Goal: Task Accomplishment & Management: Complete application form

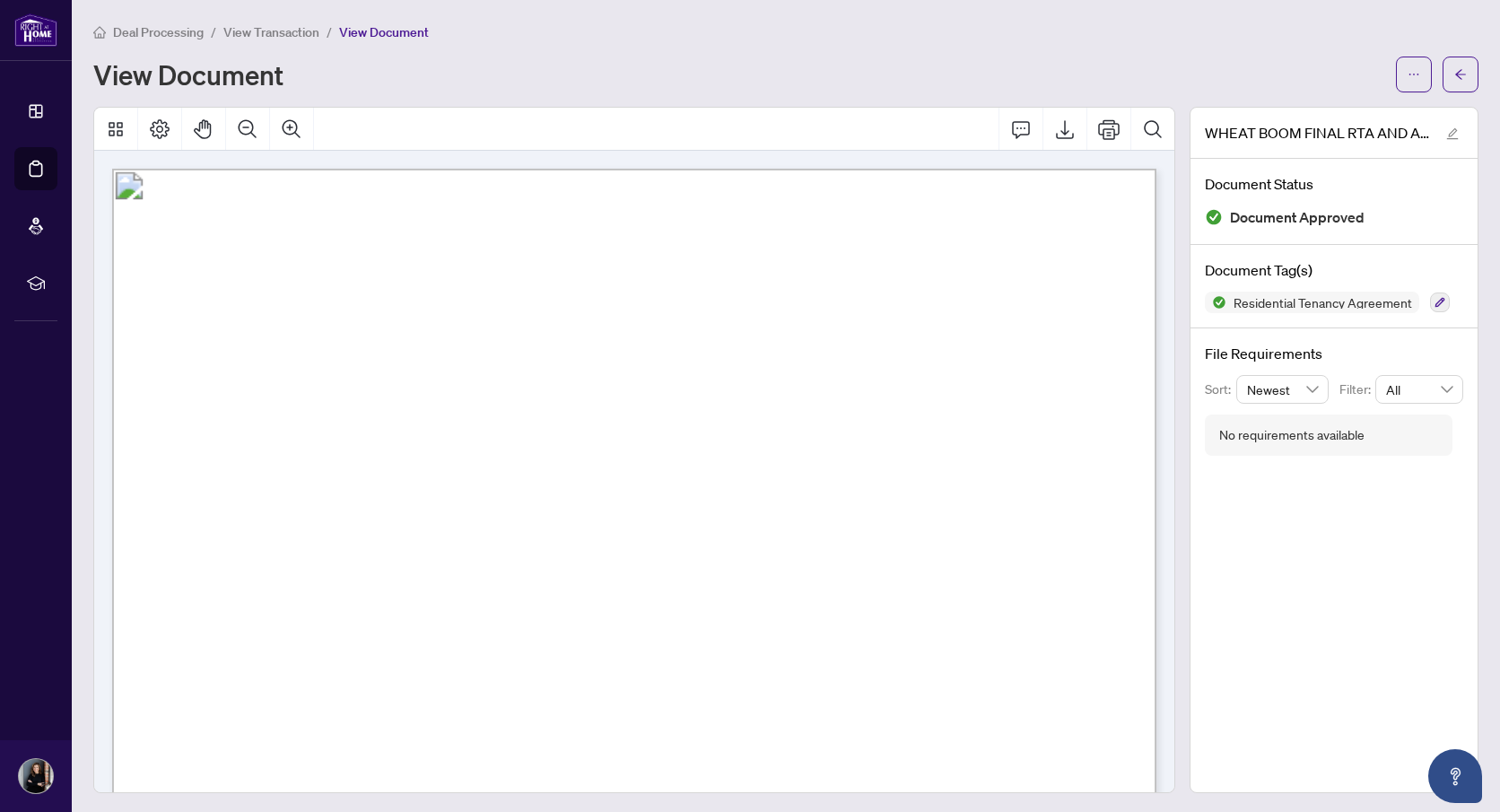
scroll to position [7136, 0]
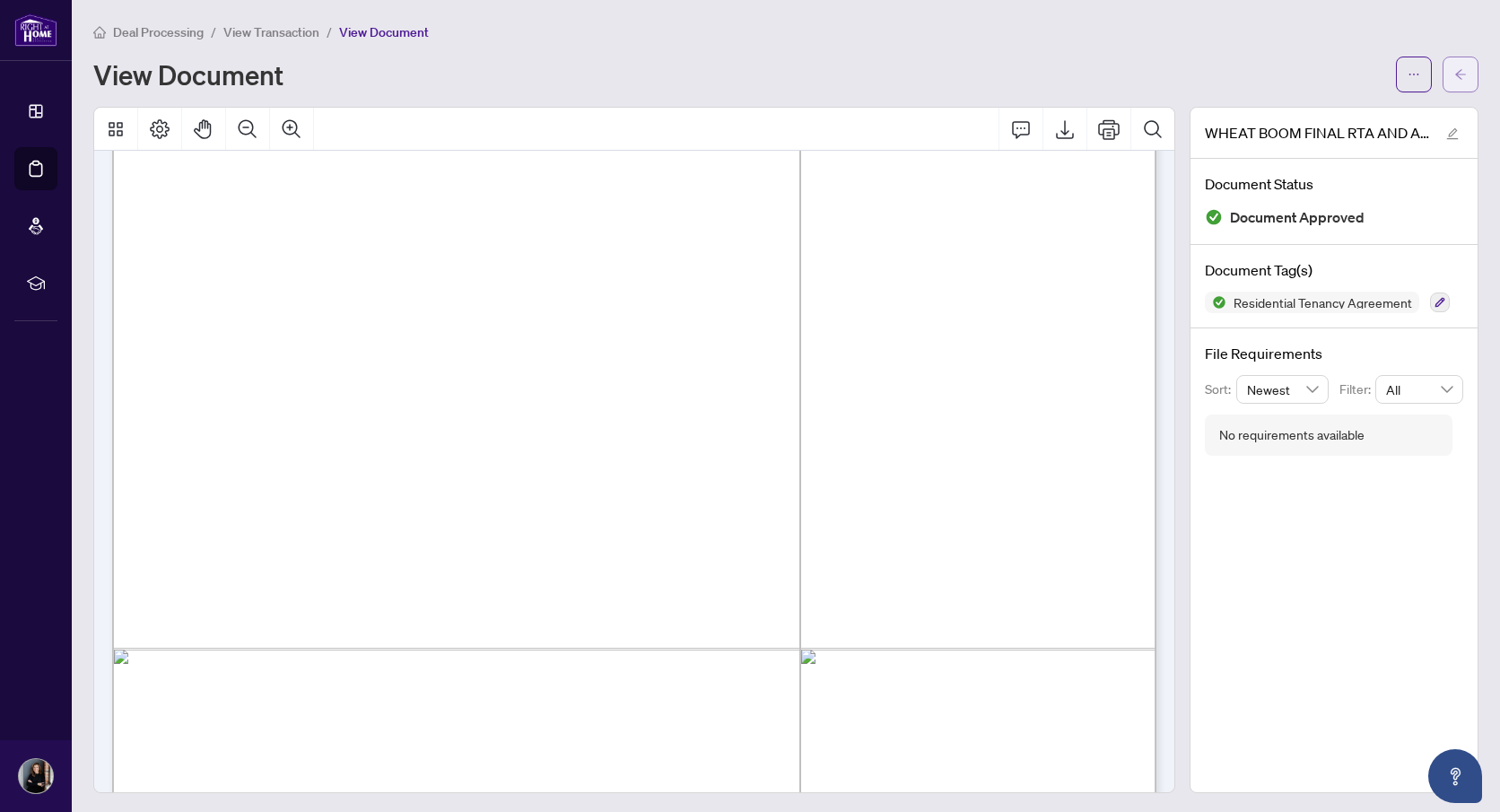
click at [1458, 75] on icon "arrow-left" at bounding box center [1461, 74] width 10 height 10
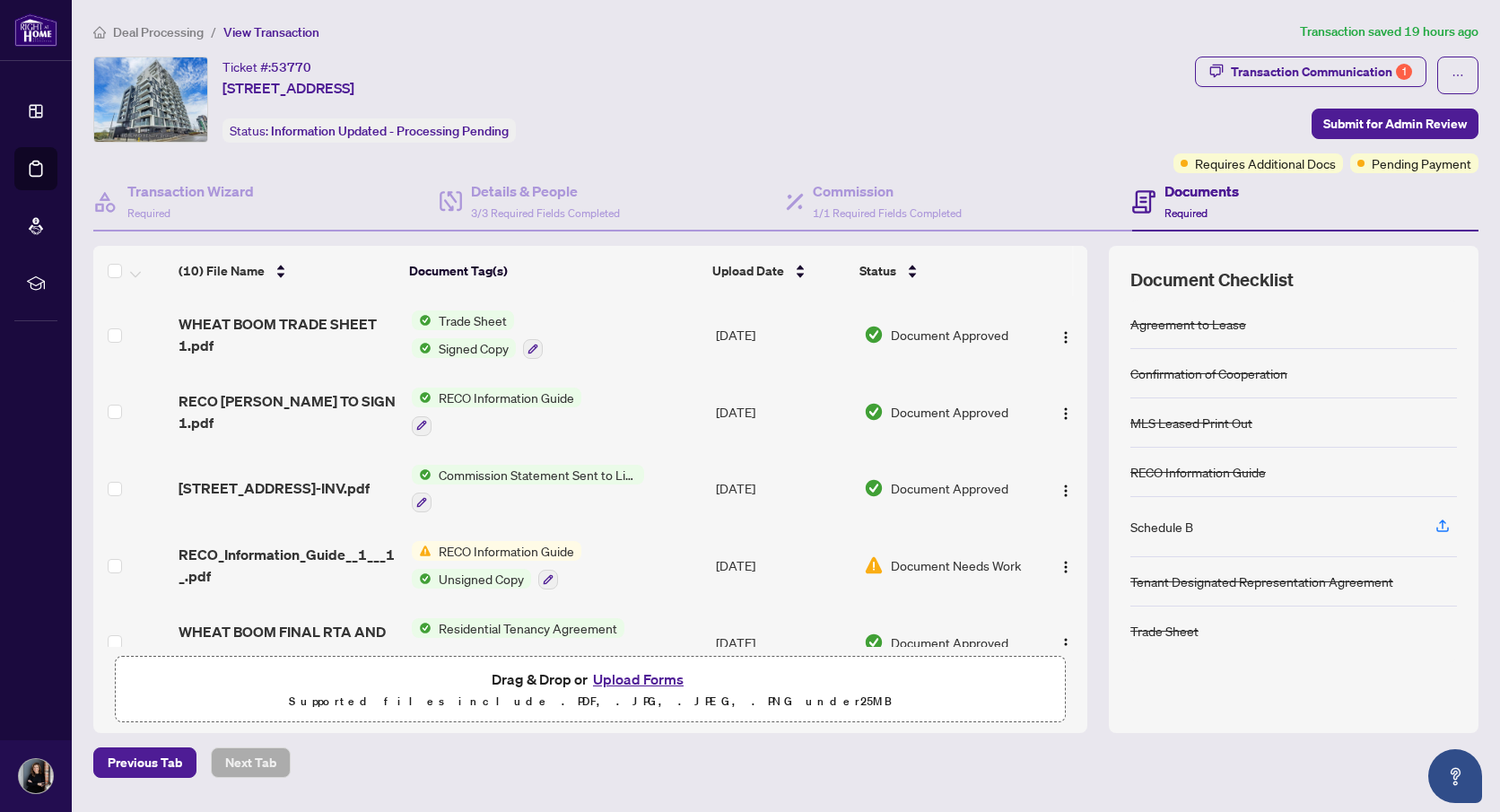
click at [628, 677] on button "Upload Forms" at bounding box center [638, 679] width 102 height 23
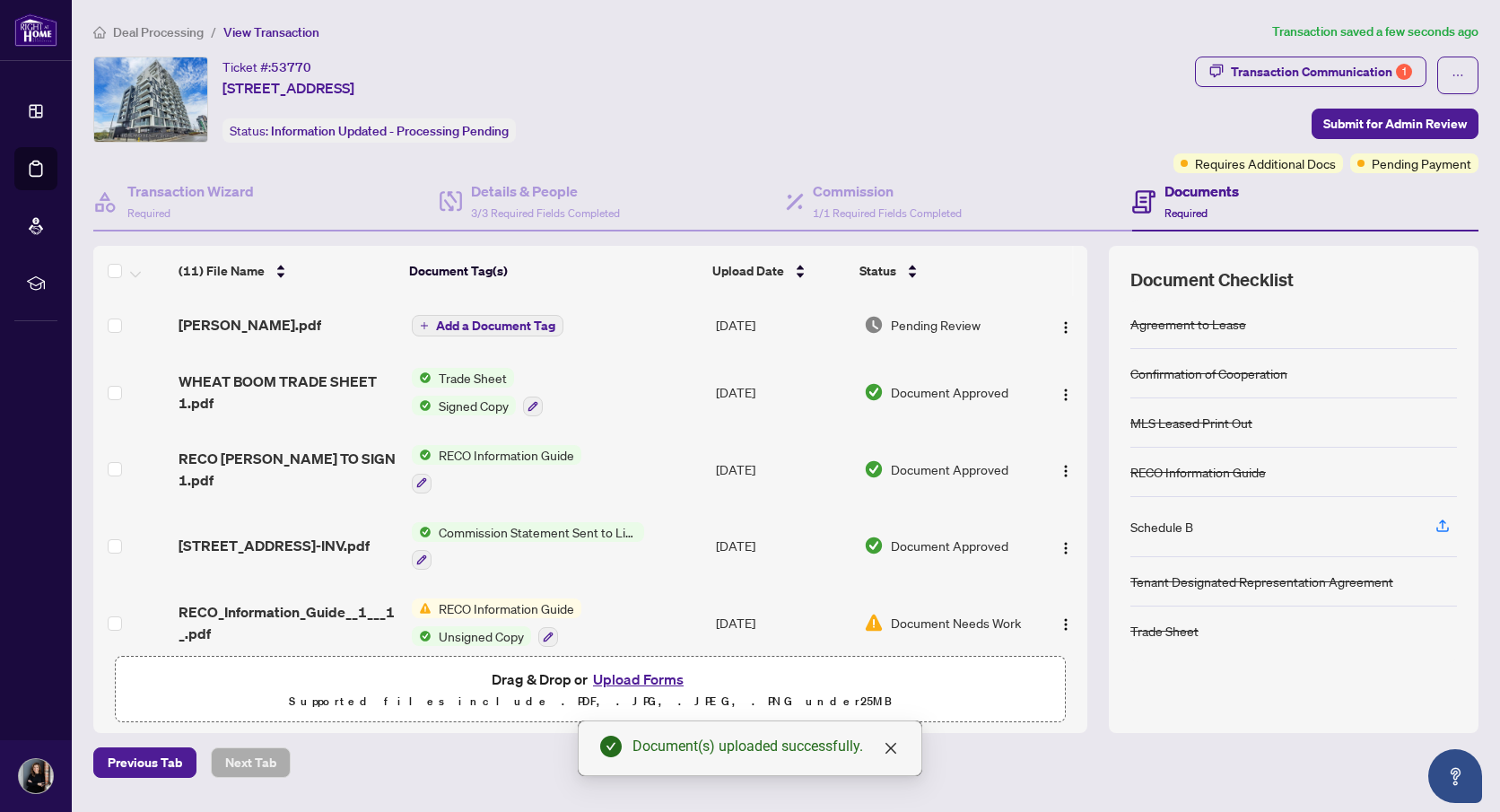
click at [522, 328] on span "Add a Document Tag" at bounding box center [495, 325] width 119 height 12
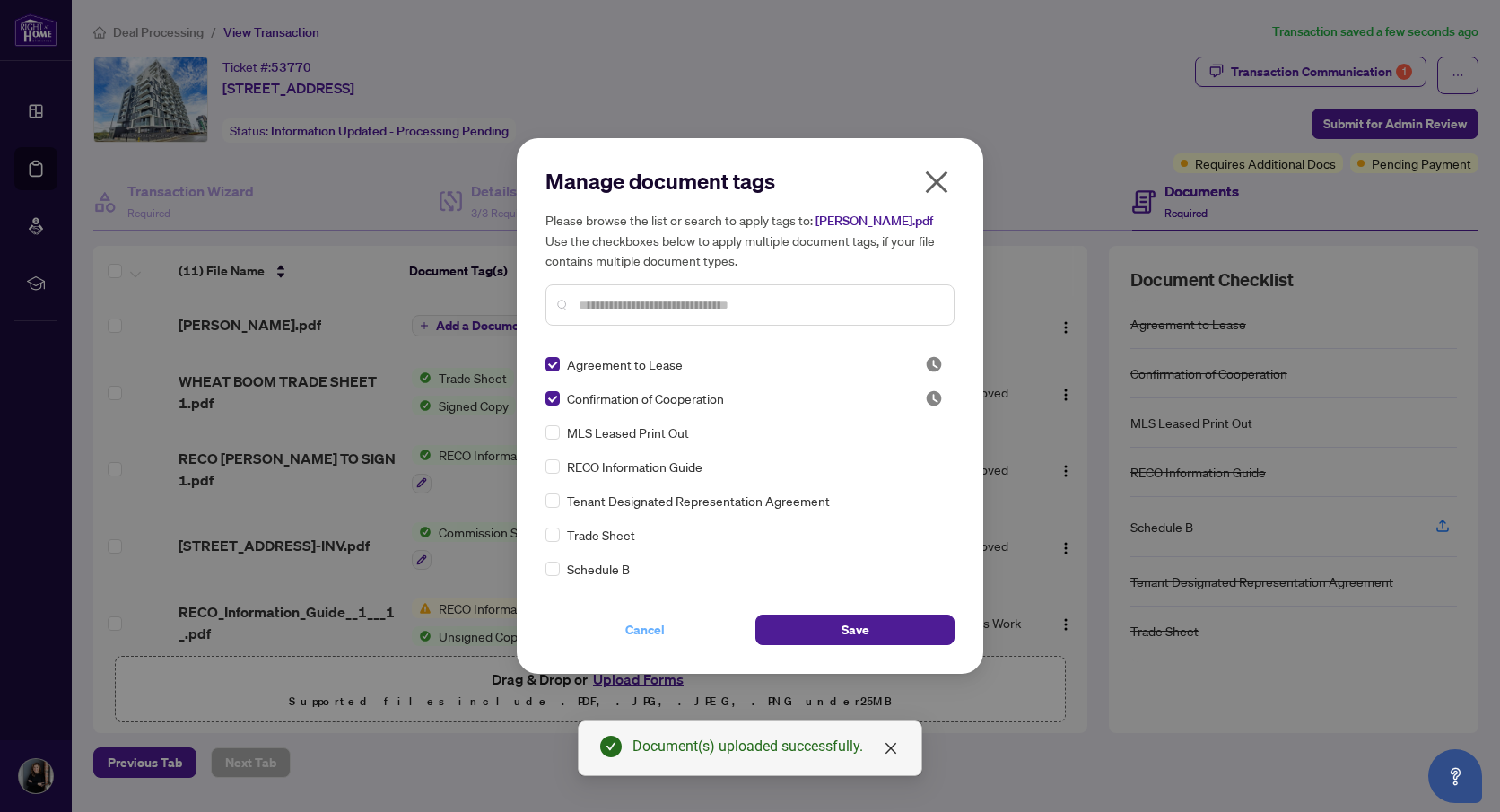
drag, startPoint x: 835, startPoint y: 638, endPoint x: 734, endPoint y: 623, distance: 102.1
click at [835, 638] on button "Save" at bounding box center [855, 630] width 199 height 30
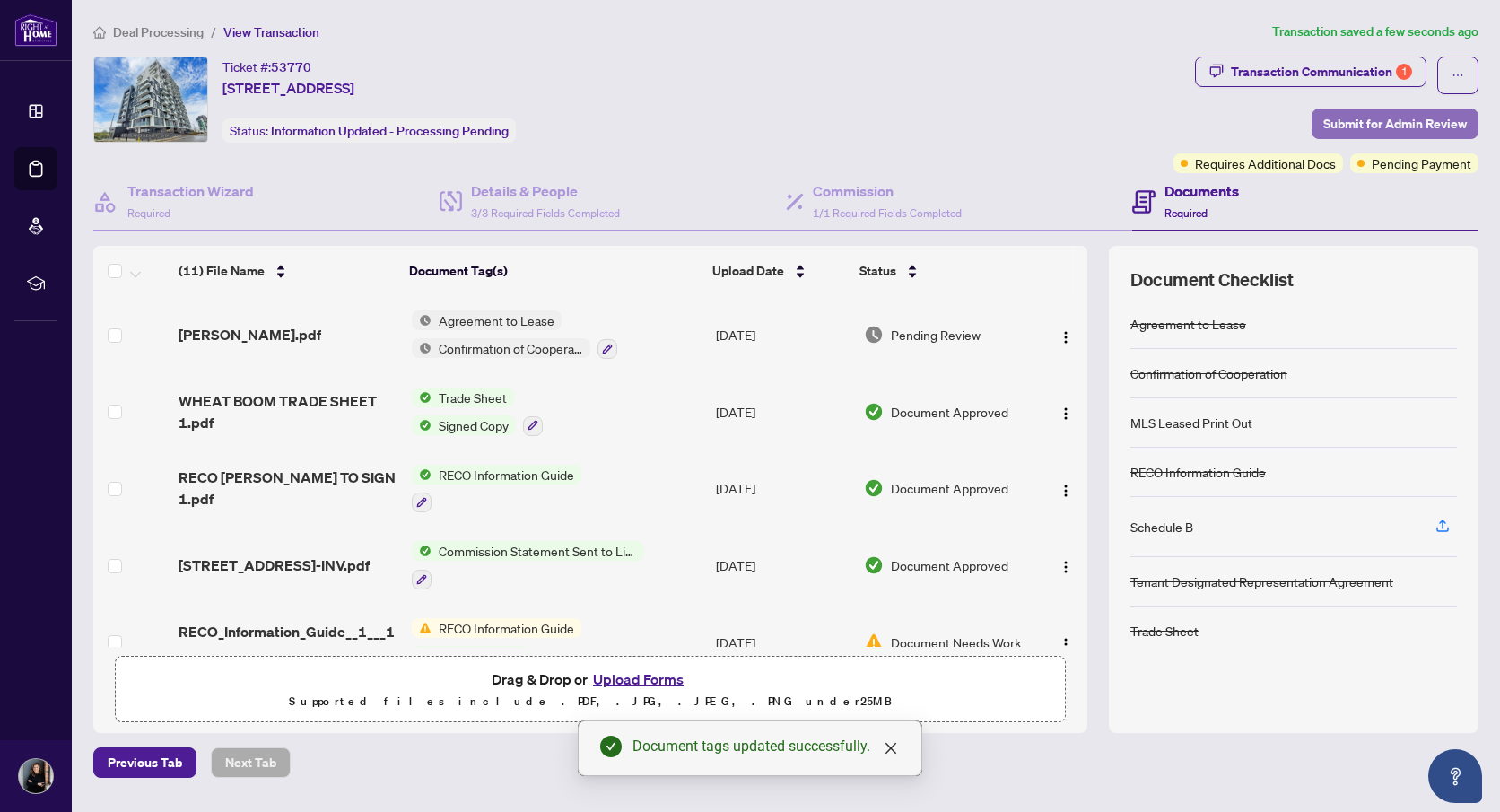
click at [1433, 123] on span "Submit for Admin Review" at bounding box center [1395, 123] width 144 height 29
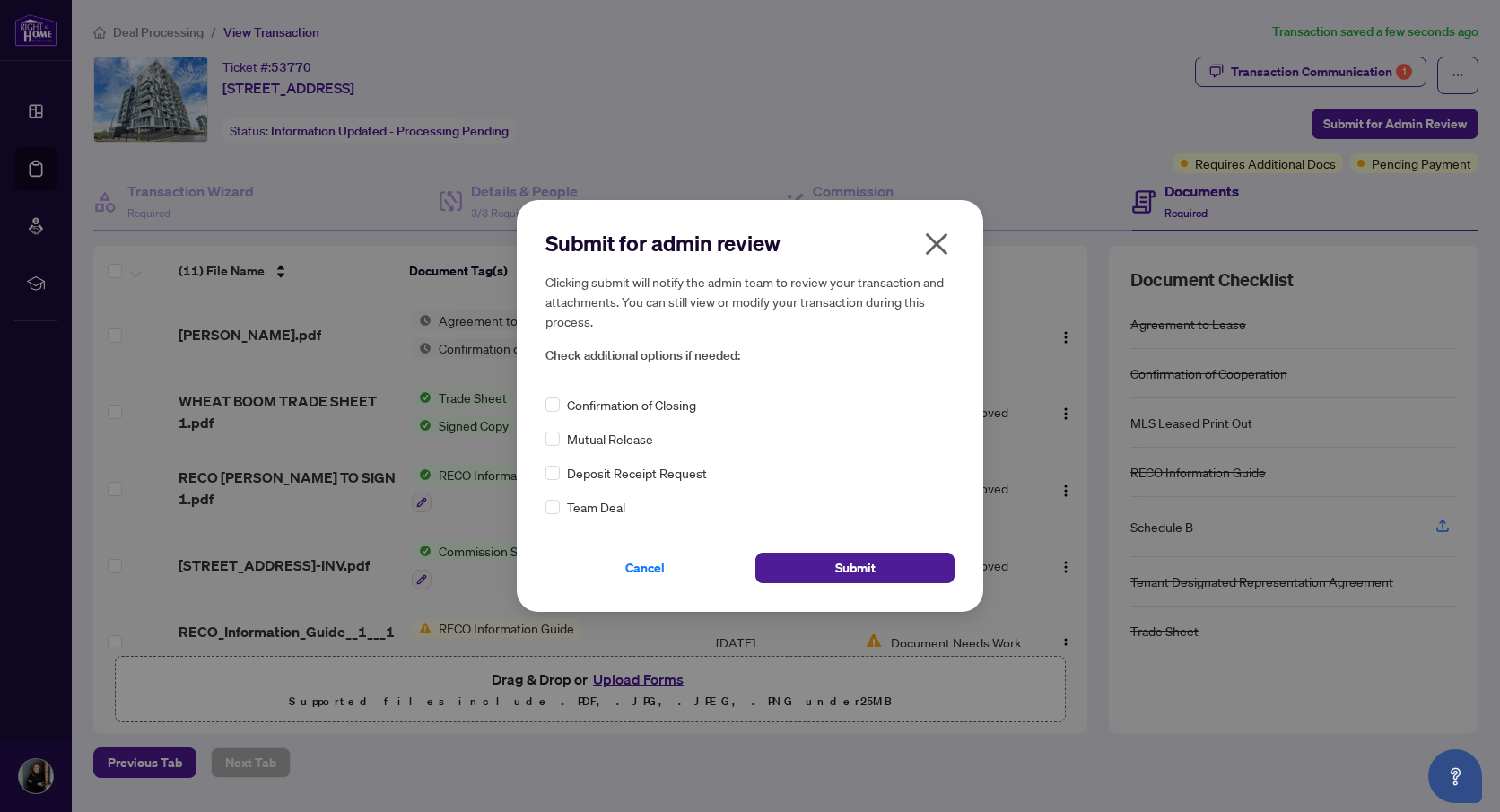
click at [923, 238] on icon "close" at bounding box center [936, 243] width 29 height 29
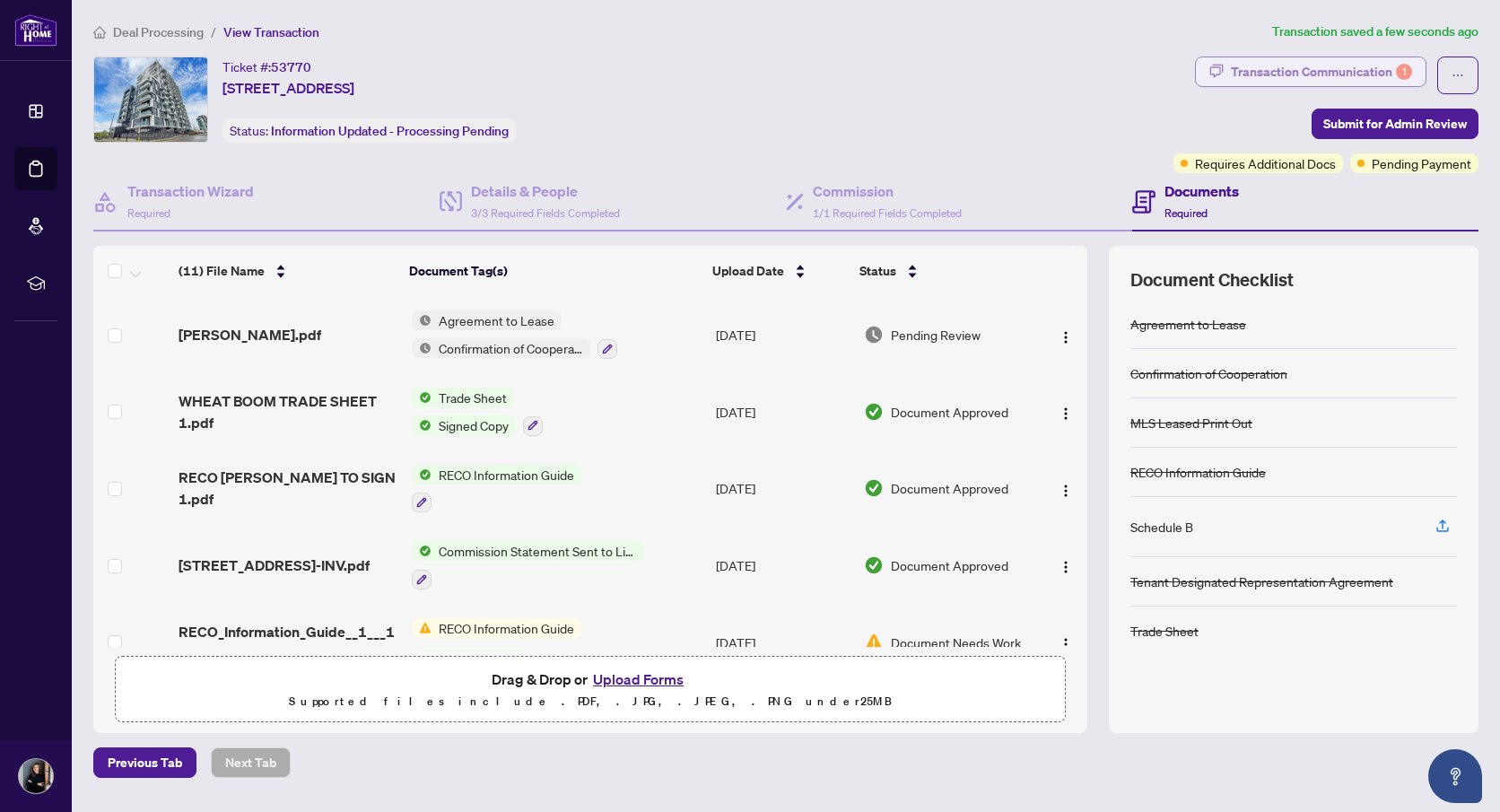
click at [1377, 74] on div "Transaction Communication 1" at bounding box center [1321, 71] width 181 height 29
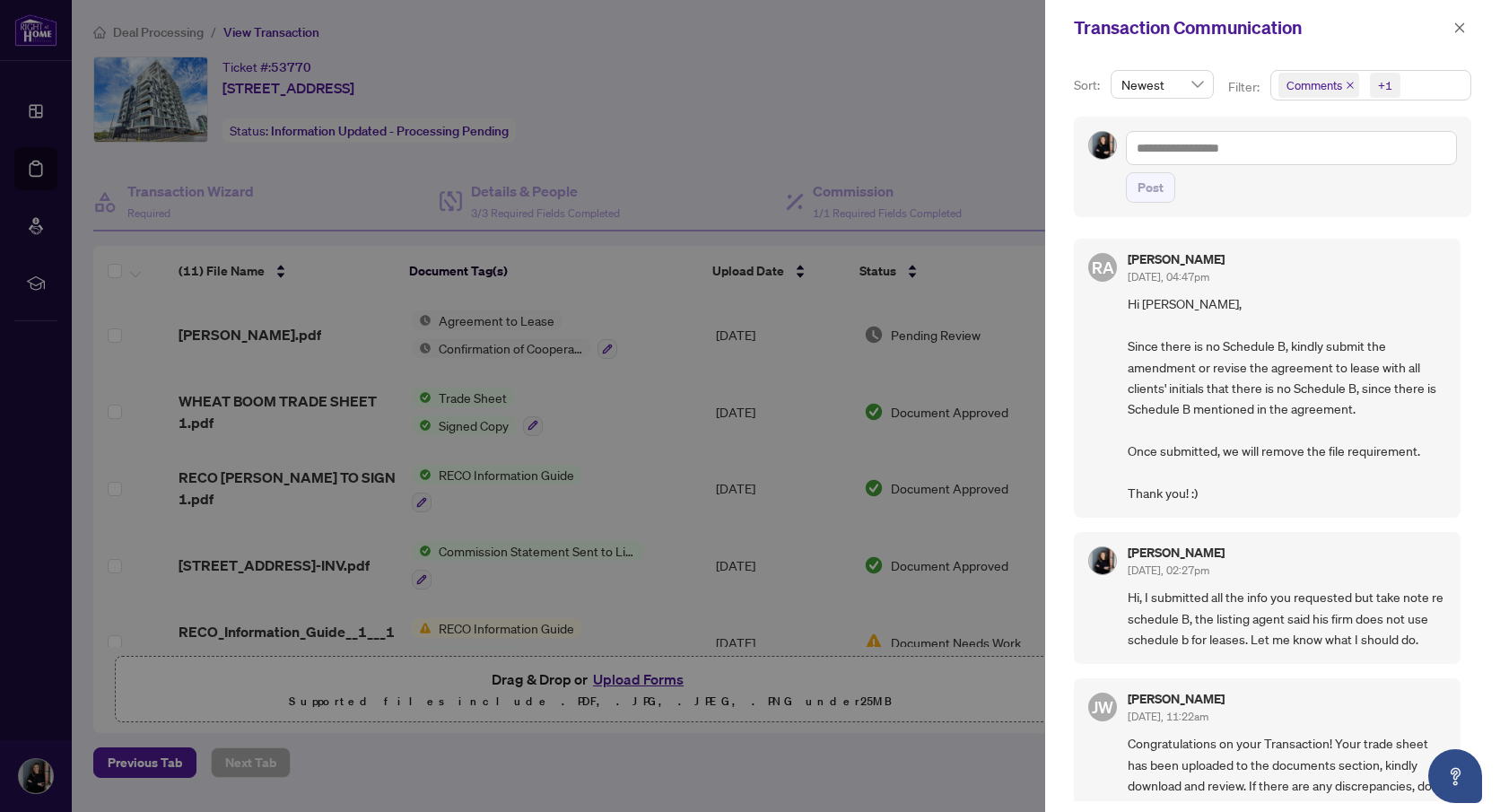
click at [883, 102] on div at bounding box center [750, 406] width 1500 height 812
drag, startPoint x: 1454, startPoint y: 30, endPoint x: 1402, endPoint y: 66, distance: 63.2
click at [1454, 30] on icon "close" at bounding box center [1460, 27] width 12 height 12
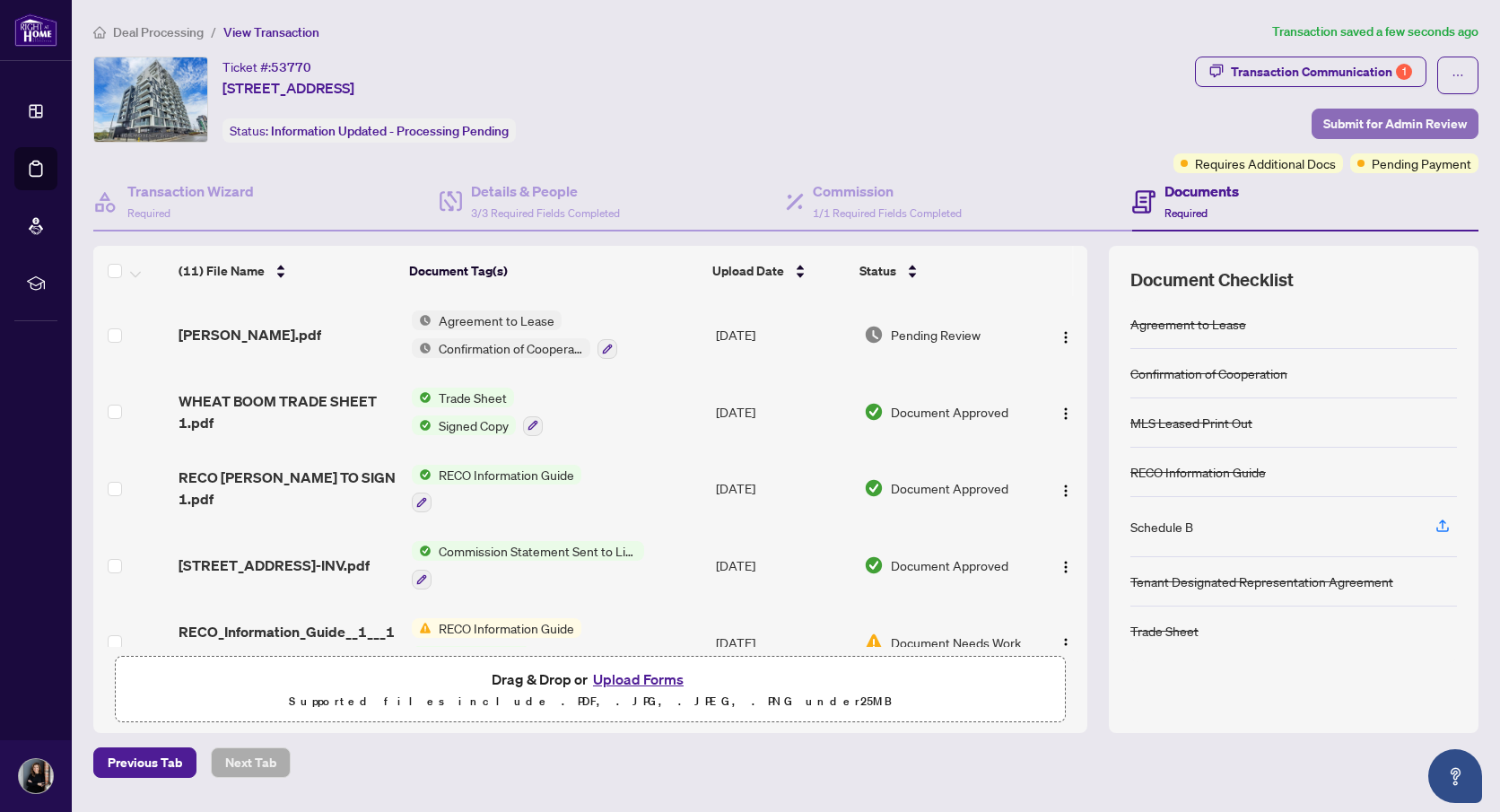
click at [1400, 123] on span "Submit for Admin Review" at bounding box center [1395, 123] width 144 height 29
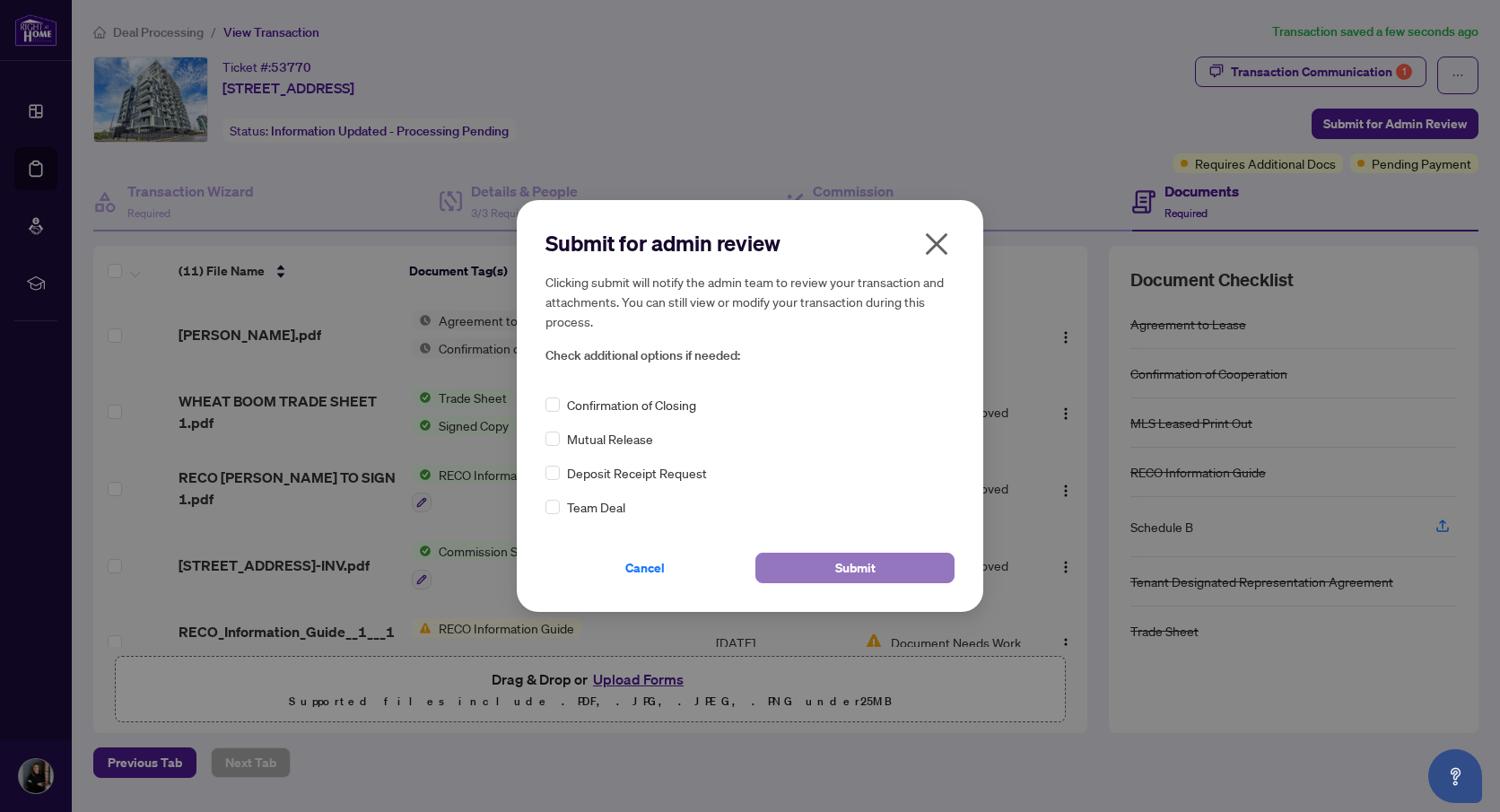
click at [860, 563] on span "Submit" at bounding box center [855, 568] width 40 height 29
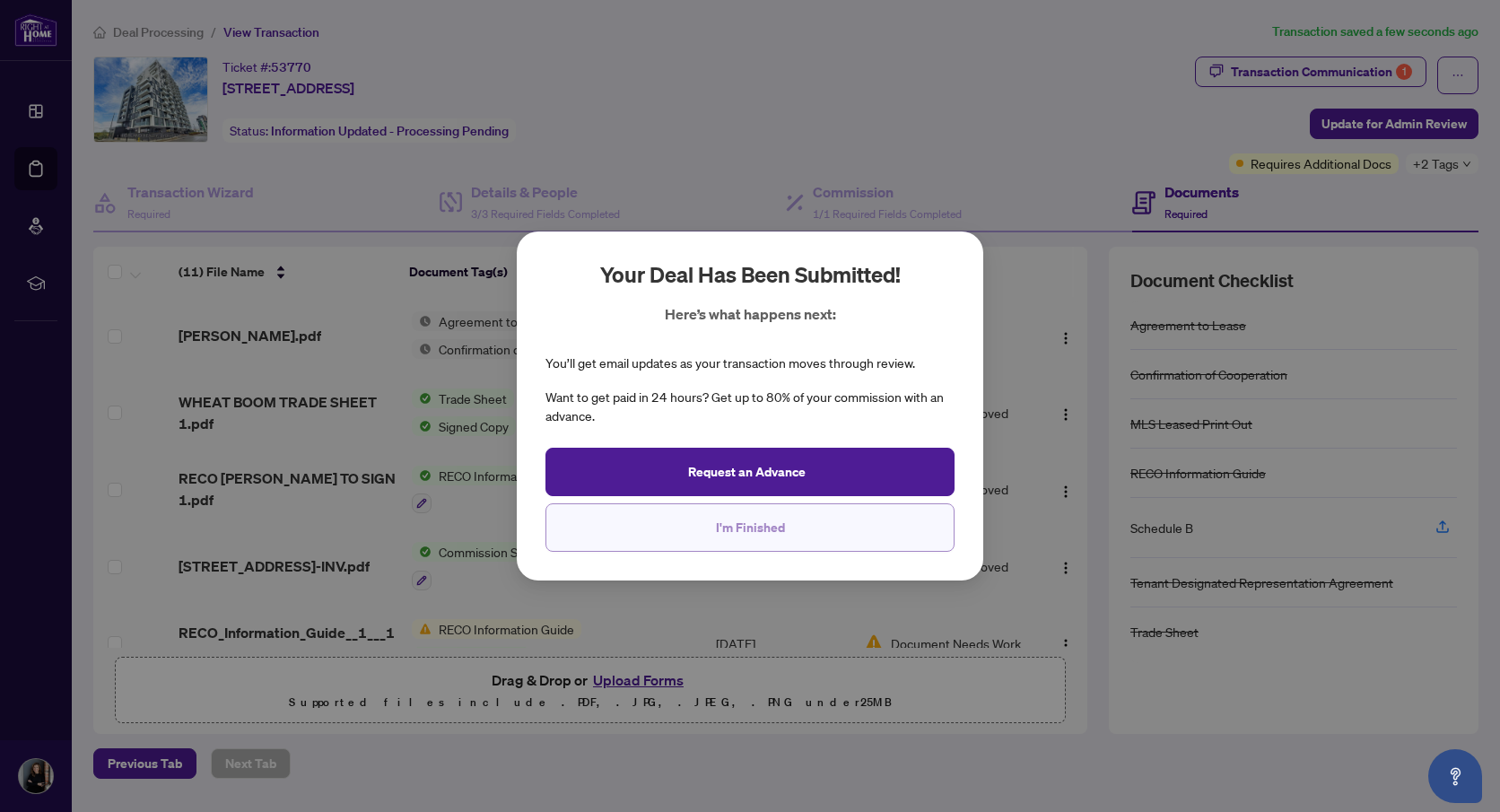
click at [730, 532] on span "I'm Finished" at bounding box center [751, 527] width 70 height 29
